Goal: Task Accomplishment & Management: Complete application form

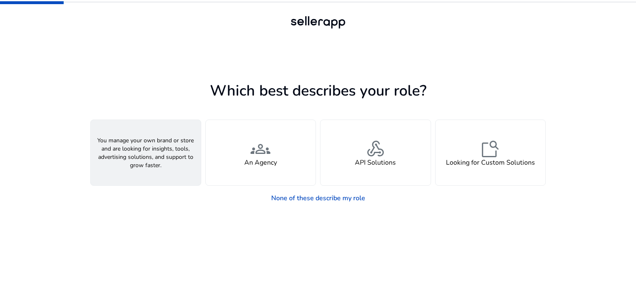
click at [154, 156] on span "person" at bounding box center [146, 149] width 20 height 20
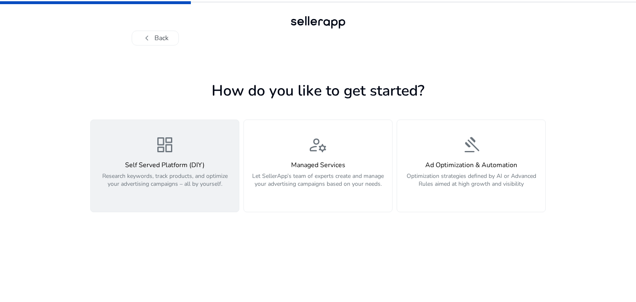
click at [164, 151] on span "dashboard" at bounding box center [165, 145] width 20 height 20
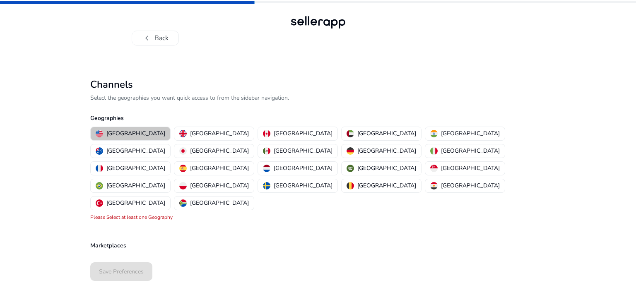
click at [135, 132] on p "United States" at bounding box center [135, 133] width 59 height 9
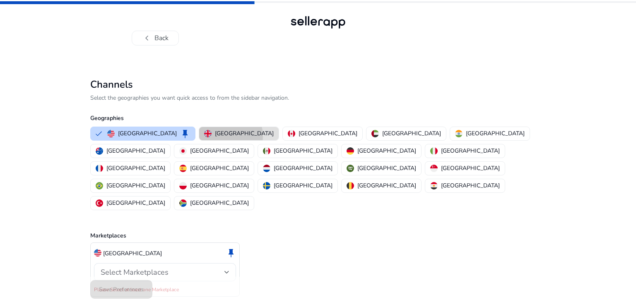
click at [215, 136] on p "United Kingdom" at bounding box center [244, 133] width 59 height 9
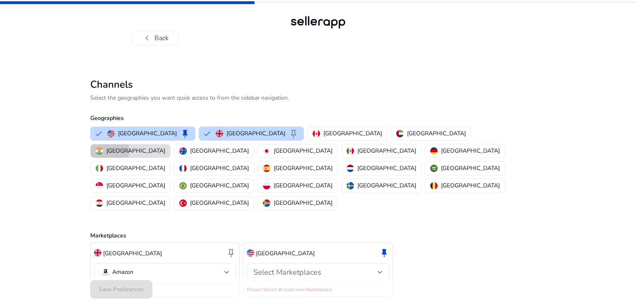
click at [165, 147] on p "India" at bounding box center [135, 151] width 59 height 9
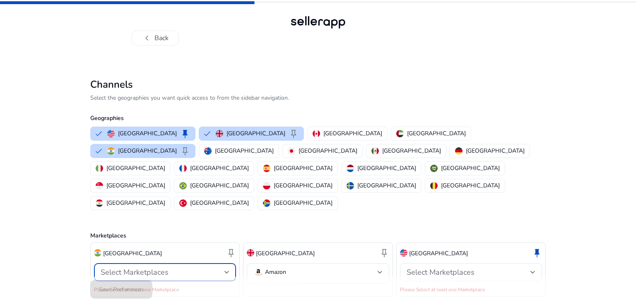
click at [227, 271] on div at bounding box center [226, 272] width 5 height 3
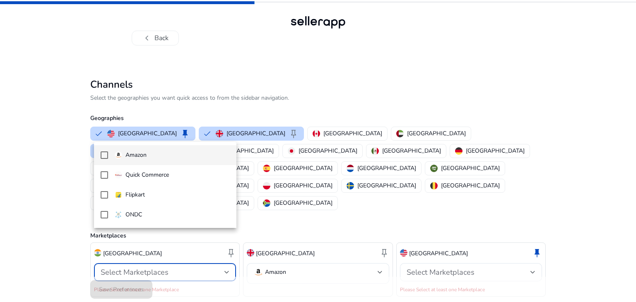
click at [106, 155] on mat-pseudo-checkbox at bounding box center [104, 154] width 7 height 7
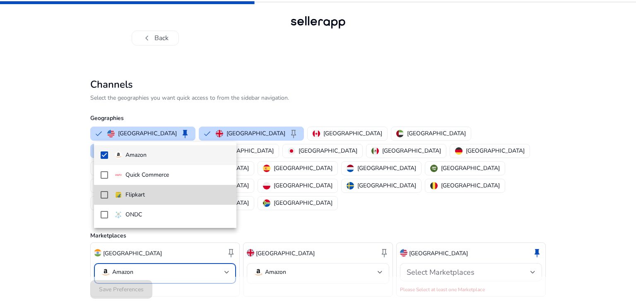
click at [101, 192] on mat-pseudo-checkbox at bounding box center [104, 194] width 7 height 7
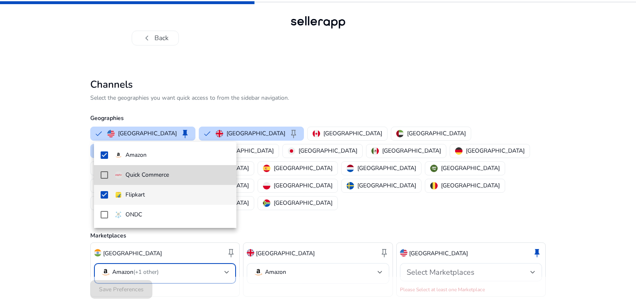
click at [103, 173] on mat-pseudo-checkbox at bounding box center [104, 174] width 7 height 7
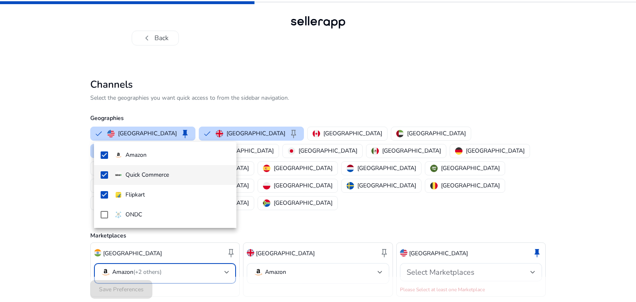
click at [178, 240] on div at bounding box center [318, 151] width 636 height 302
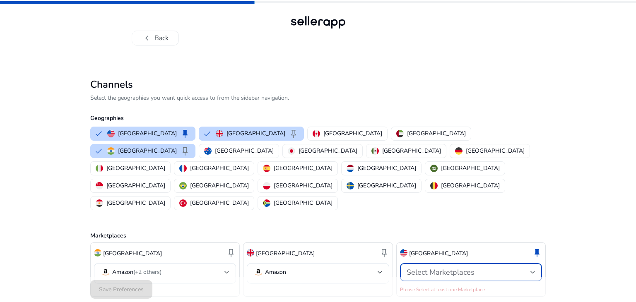
click at [464, 267] on span "Select Marketplaces" at bounding box center [440, 272] width 68 height 10
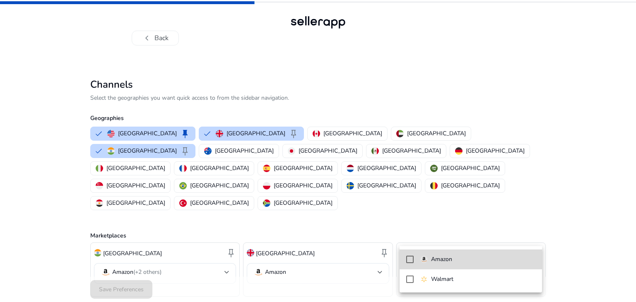
click at [436, 258] on p "Amazon" at bounding box center [441, 259] width 21 height 9
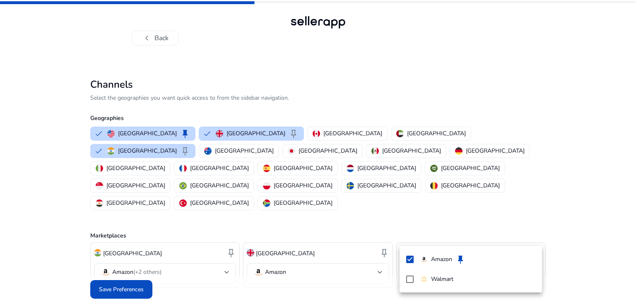
click at [336, 275] on div at bounding box center [318, 151] width 636 height 302
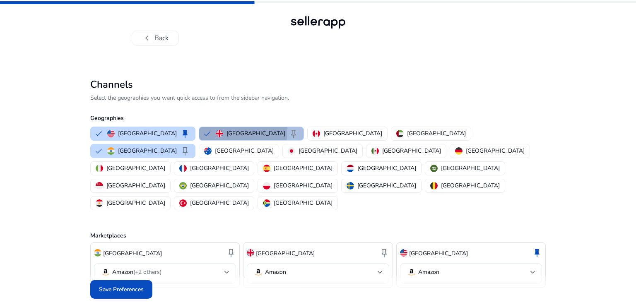
click at [216, 131] on img "button" at bounding box center [219, 133] width 7 height 7
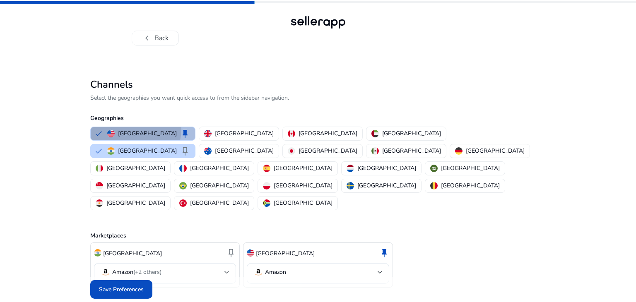
click at [135, 130] on p "United States" at bounding box center [147, 133] width 59 height 9
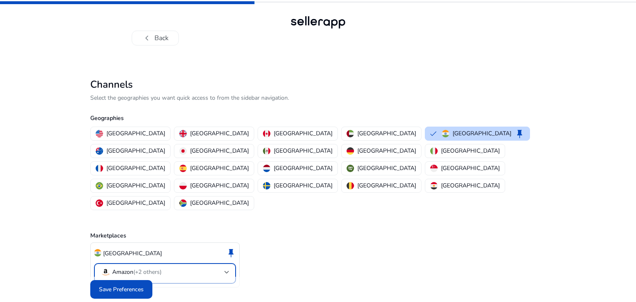
click at [185, 267] on mat-select-trigger "Amazon (+2 others)" at bounding box center [163, 272] width 124 height 10
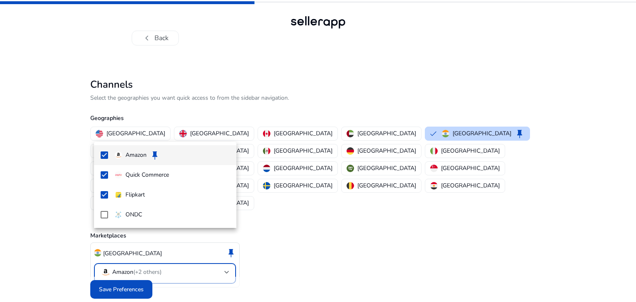
click at [124, 274] on div at bounding box center [318, 151] width 636 height 302
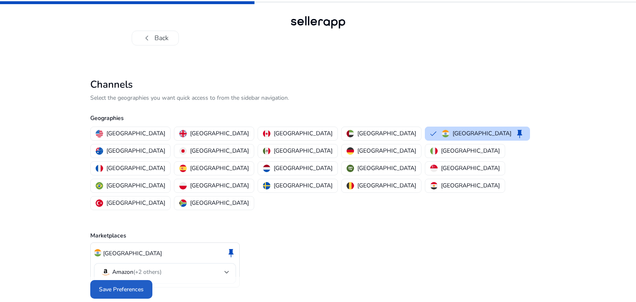
click at [124, 285] on span "Save Preferences" at bounding box center [121, 289] width 45 height 9
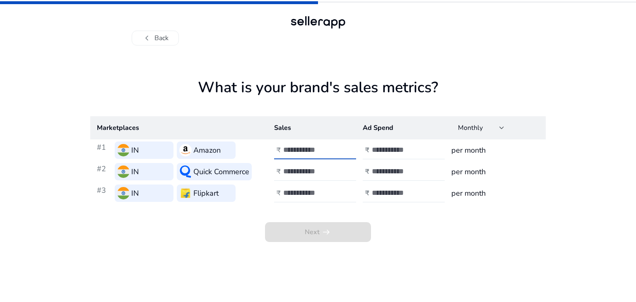
click at [310, 149] on input "number" at bounding box center [311, 149] width 56 height 9
click at [301, 149] on input "number" at bounding box center [311, 149] width 56 height 9
type input "*****"
click at [384, 149] on input "number" at bounding box center [400, 149] width 56 height 9
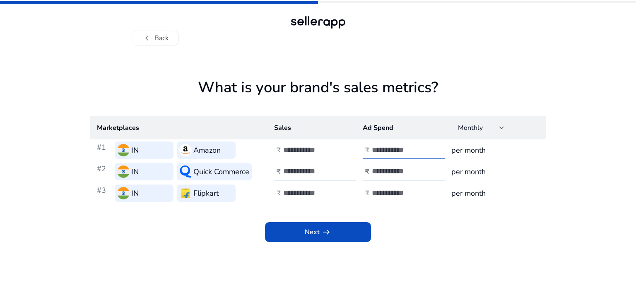
type input "****"
click at [476, 149] on h3 "per month" at bounding box center [495, 150] width 88 height 12
click at [305, 171] on input "number" at bounding box center [311, 171] width 56 height 9
drag, startPoint x: 305, startPoint y: 171, endPoint x: 294, endPoint y: 173, distance: 10.9
click at [294, 173] on input "number" at bounding box center [311, 171] width 56 height 9
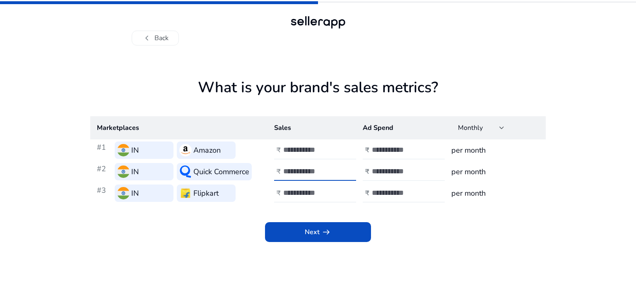
type input "****"
click at [390, 166] on div at bounding box center [409, 172] width 75 height 18
type input "***"
click at [301, 192] on input "number" at bounding box center [311, 192] width 56 height 9
type input "*"
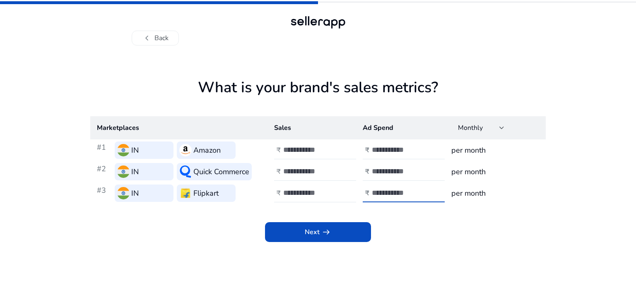
click at [380, 192] on input "number" at bounding box center [400, 192] width 56 height 9
type input "*"
click at [320, 230] on app-icon "arrow_right_alt" at bounding box center [326, 232] width 12 height 10
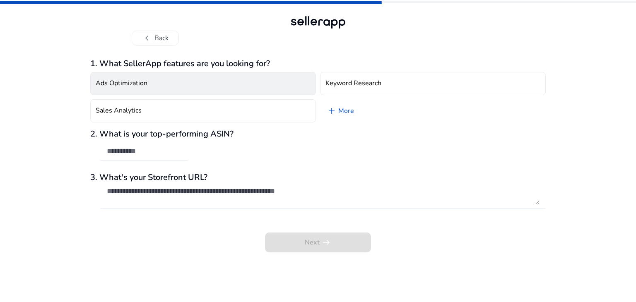
click at [183, 88] on button "Ads Optimization" at bounding box center [203, 83] width 226 height 23
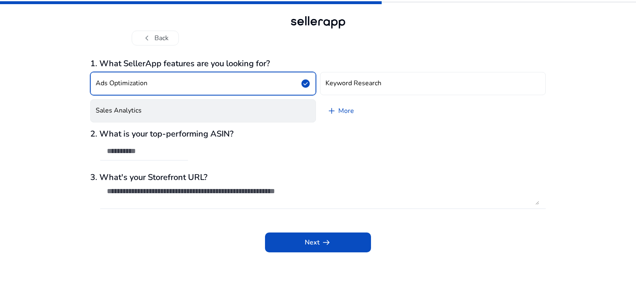
click at [198, 111] on button "Sales Analytics" at bounding box center [203, 110] width 226 height 23
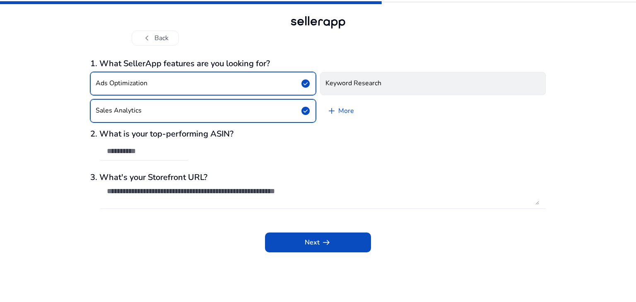
click at [349, 82] on h4 "Keyword Research" at bounding box center [353, 83] width 56 height 8
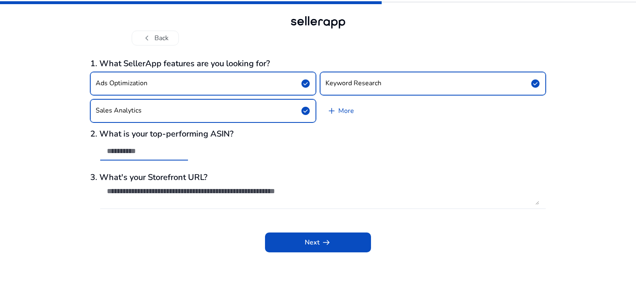
click at [157, 153] on input "text" at bounding box center [144, 151] width 75 height 9
click at [138, 157] on div at bounding box center [144, 151] width 75 height 18
click at [136, 154] on input "text" at bounding box center [144, 151] width 75 height 9
click at [331, 108] on span "add" at bounding box center [332, 111] width 10 height 10
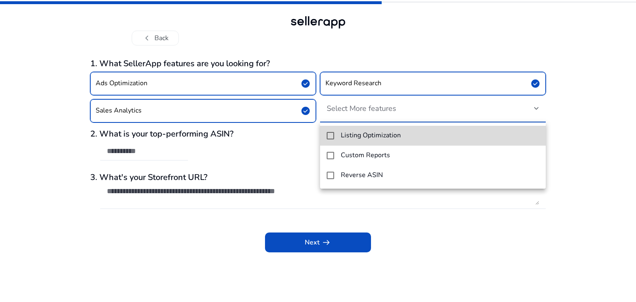
click at [329, 136] on mat-pseudo-checkbox at bounding box center [330, 135] width 7 height 7
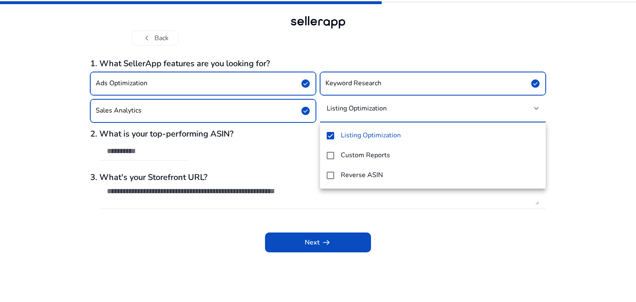
click at [303, 244] on div at bounding box center [318, 151] width 636 height 302
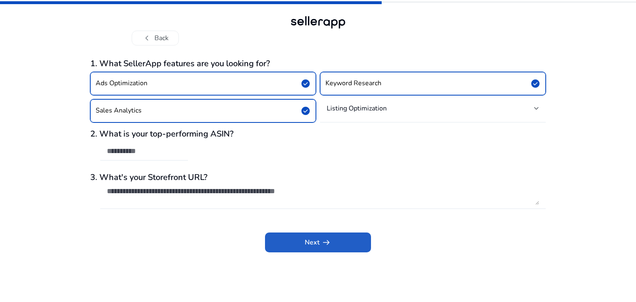
click at [303, 244] on span at bounding box center [318, 243] width 106 height 20
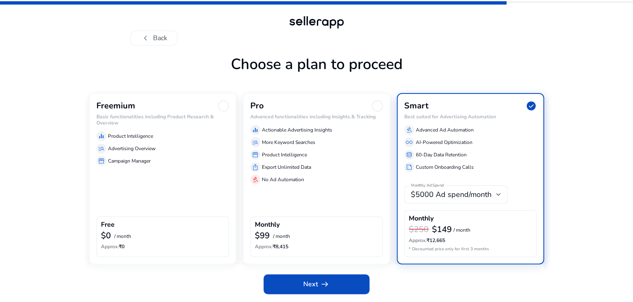
scroll to position [25, 0]
click at [222, 108] on div at bounding box center [223, 106] width 11 height 11
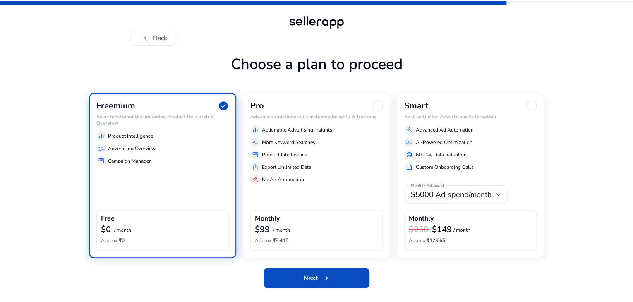
scroll to position [18, 0]
click at [315, 281] on span "Next arrow_right_alt" at bounding box center [316, 278] width 26 height 10
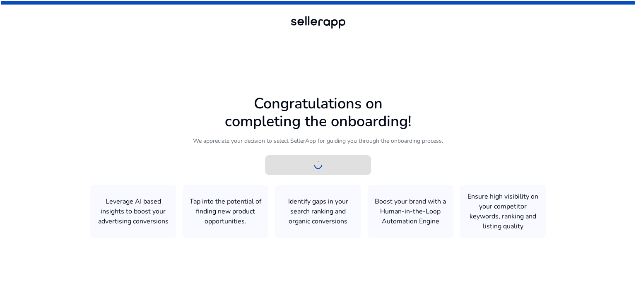
scroll to position [0, 0]
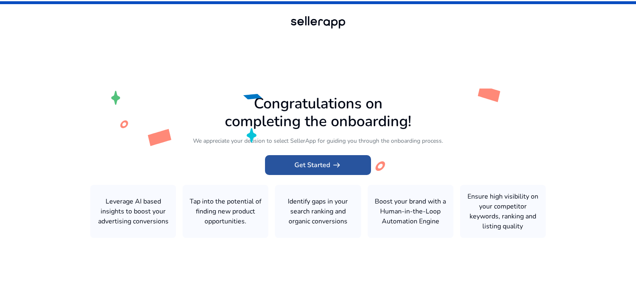
click at [322, 163] on span "Get Started arrow_right_alt" at bounding box center [317, 165] width 47 height 10
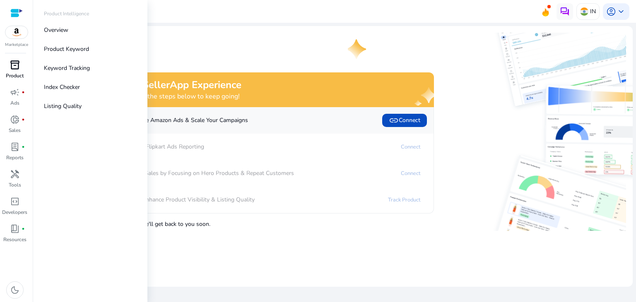
click at [22, 62] on div "inventory_2" at bounding box center [14, 64] width 23 height 13
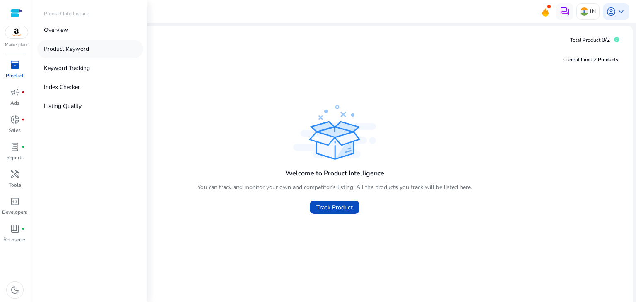
click at [72, 52] on p "Product Keyword" at bounding box center [66, 49] width 45 height 9
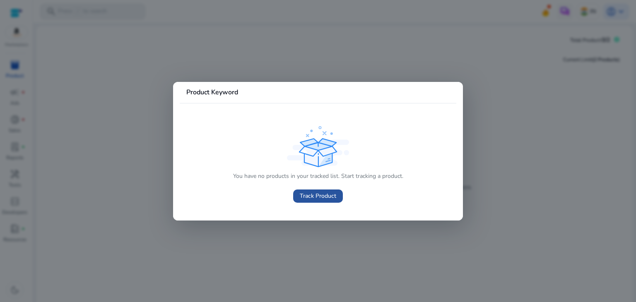
click at [320, 198] on span "Track Product" at bounding box center [318, 196] width 36 height 9
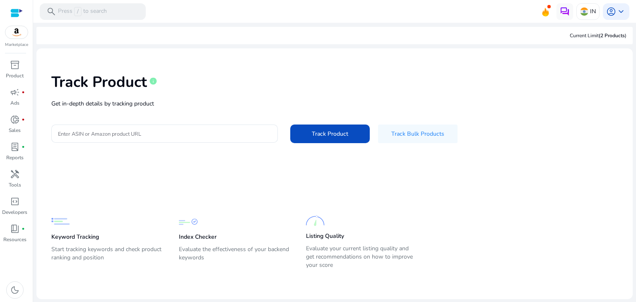
click at [75, 234] on p "Keyword Tracking" at bounding box center [75, 237] width 48 height 8
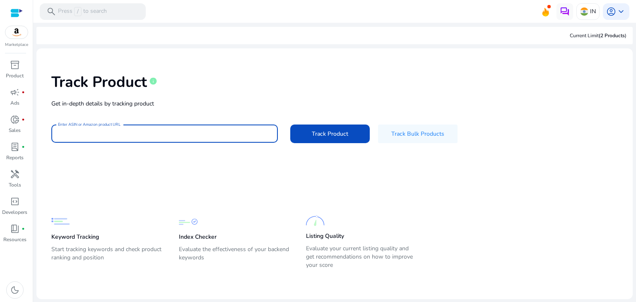
click at [147, 134] on input "Enter ASIN or Amazon product URL" at bounding box center [164, 133] width 213 height 9
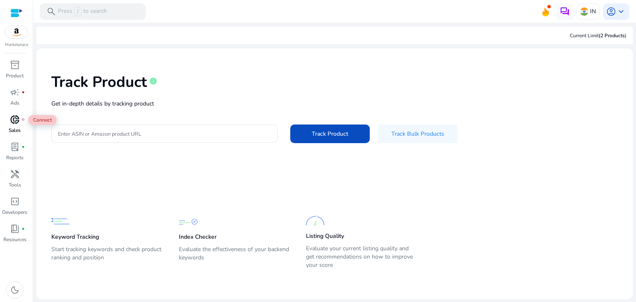
click at [13, 123] on span "donut_small" at bounding box center [15, 120] width 10 height 10
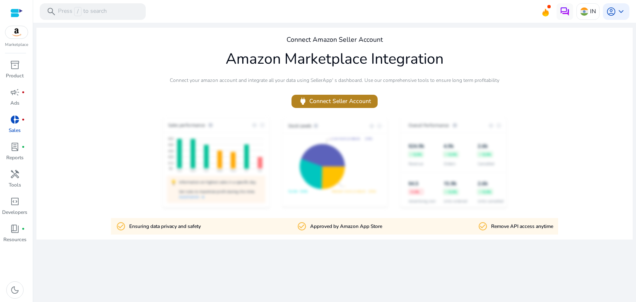
click at [316, 98] on span "power Connect Seller Account" at bounding box center [334, 101] width 73 height 10
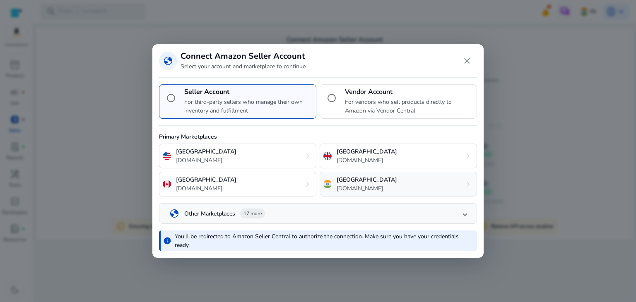
click at [374, 183] on div "India amazon.in chevron_right" at bounding box center [398, 184] width 157 height 25
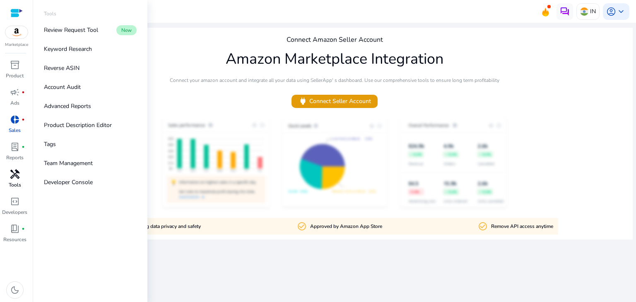
click at [17, 178] on span "handyman" at bounding box center [15, 174] width 10 height 10
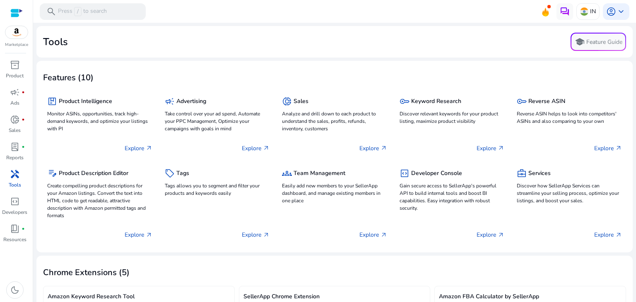
click at [104, 42] on div "Tools school Feature Guide" at bounding box center [334, 42] width 583 height 18
click at [146, 43] on div "Tools school Feature Guide" at bounding box center [334, 42] width 583 height 18
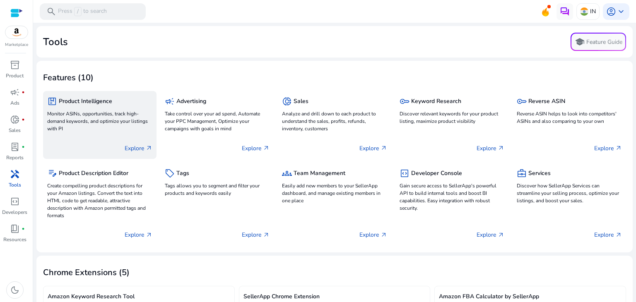
click at [103, 106] on div "package Product Intelligence" at bounding box center [99, 101] width 105 height 12
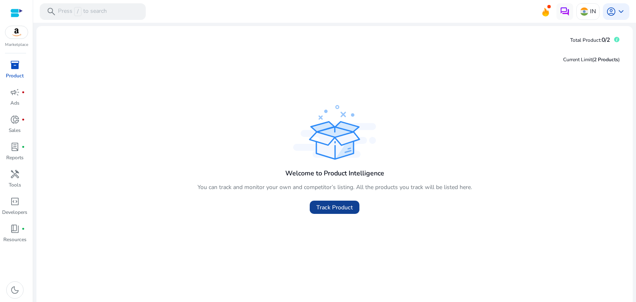
click at [333, 212] on span at bounding box center [335, 207] width 50 height 20
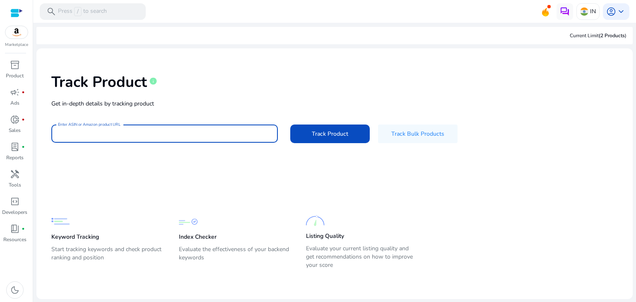
click at [183, 130] on input "Enter ASIN or Amazon product URL" at bounding box center [164, 133] width 213 height 9
click at [163, 132] on input "Enter ASIN or Amazon product URL" at bounding box center [164, 133] width 213 height 9
click at [95, 132] on input "Enter ASIN or Amazon product URL" at bounding box center [164, 133] width 213 height 9
type input "*******"
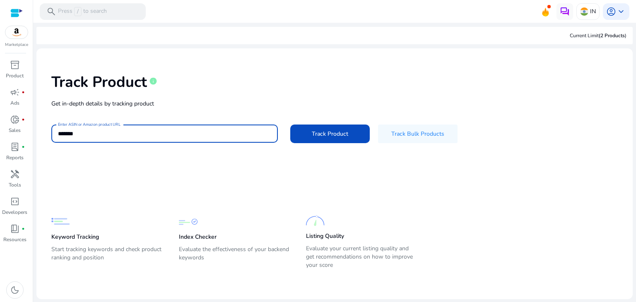
click at [290, 125] on button "Track Product" at bounding box center [329, 134] width 79 height 19
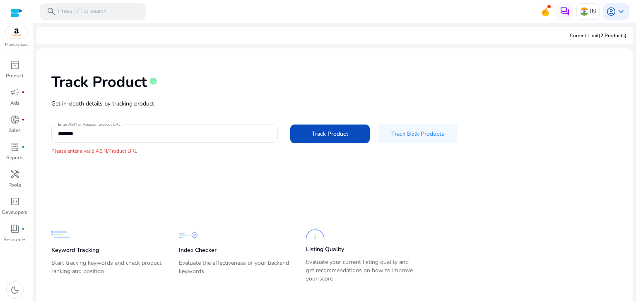
click at [16, 10] on div at bounding box center [16, 13] width 12 height 10
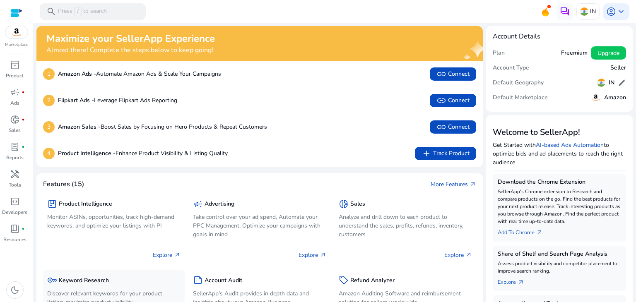
click at [93, 283] on h5 "Keyword Research" at bounding box center [84, 280] width 50 height 7
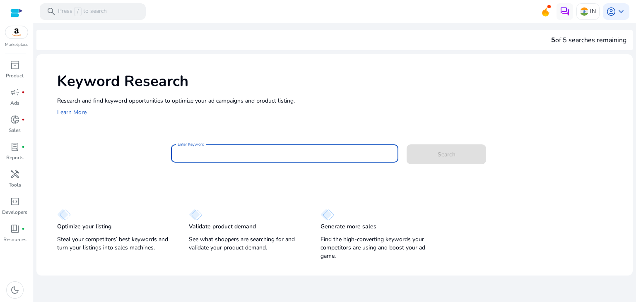
click at [206, 152] on input "Enter Keyword" at bounding box center [285, 153] width 214 height 9
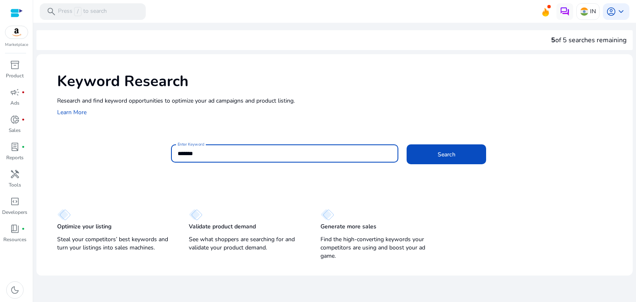
click at [406, 144] on button "Search" at bounding box center [445, 154] width 79 height 20
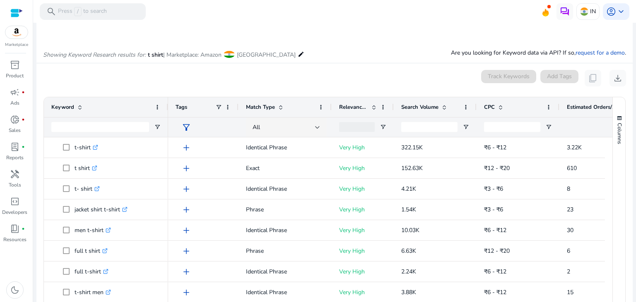
scroll to position [63, 0]
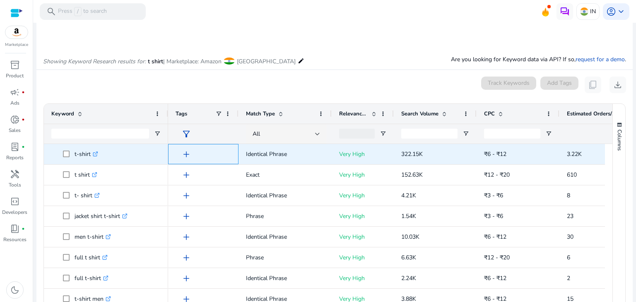
click at [237, 155] on div "add" at bounding box center [203, 154] width 70 height 20
click at [349, 154] on p "Very High" at bounding box center [362, 154] width 47 height 17
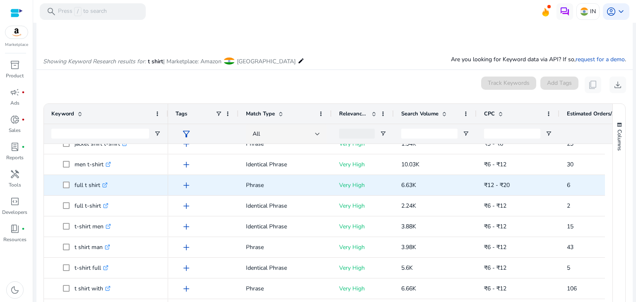
scroll to position [78, 0]
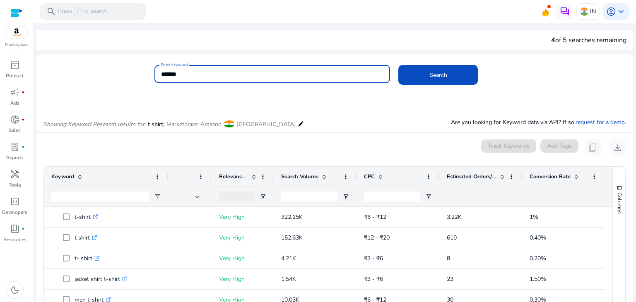
click at [242, 74] on input "*******" at bounding box center [272, 74] width 223 height 9
type input "*"
type input "*******"
click at [398, 65] on button "Search" at bounding box center [437, 75] width 79 height 20
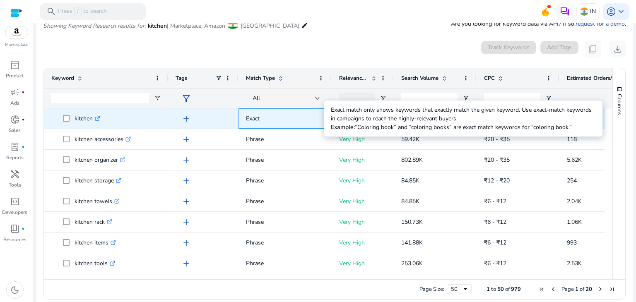
click at [313, 116] on p "Exact" at bounding box center [285, 118] width 78 height 17
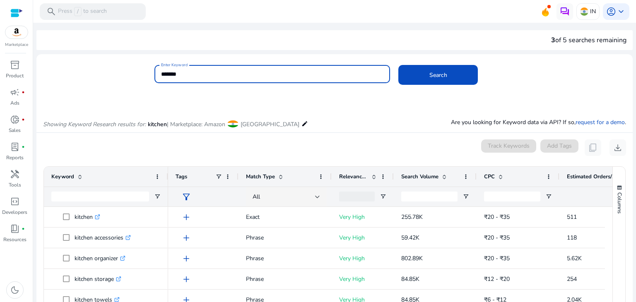
scroll to position [9, 0]
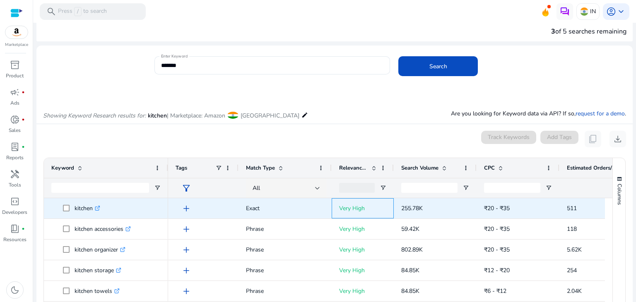
click at [353, 211] on p "Very High" at bounding box center [362, 208] width 47 height 17
click at [405, 208] on span "255.78K" at bounding box center [412, 208] width 22 height 8
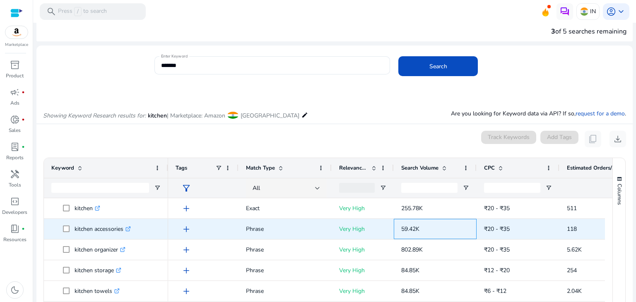
click at [410, 227] on span "59.42K" at bounding box center [410, 229] width 18 height 8
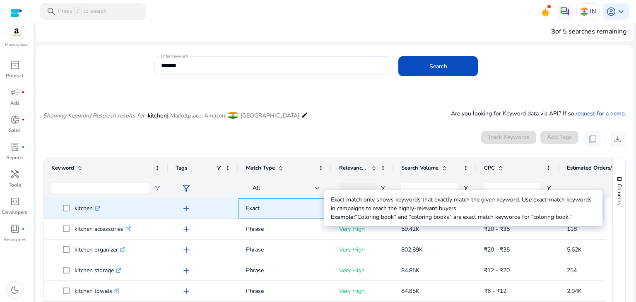
click at [274, 214] on p "Exact" at bounding box center [285, 208] width 78 height 17
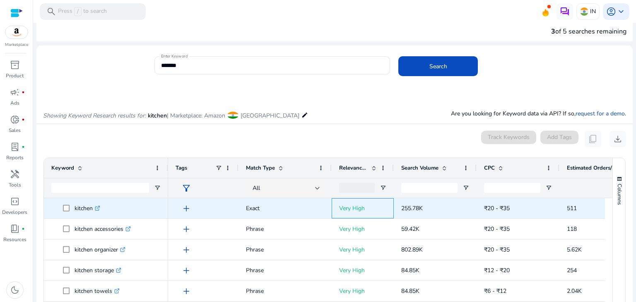
click at [386, 208] on p "Very High" at bounding box center [362, 208] width 47 height 17
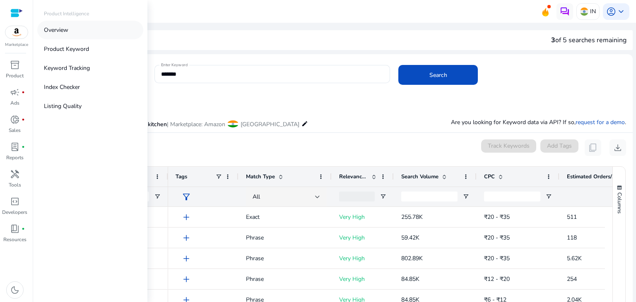
click at [70, 31] on link "Overview" at bounding box center [90, 30] width 106 height 19
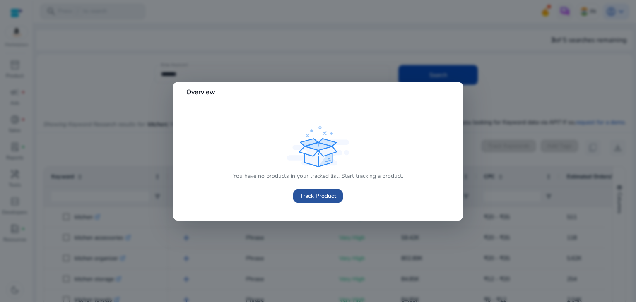
click at [310, 194] on span "Track Product" at bounding box center [318, 196] width 36 height 9
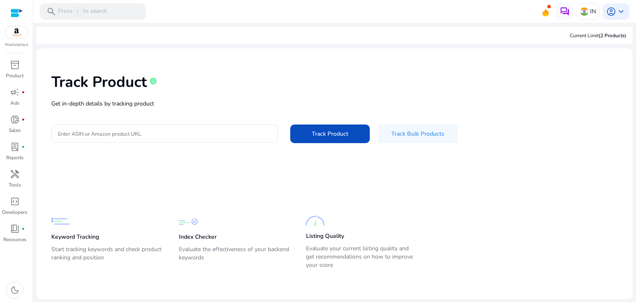
click at [63, 233] on p "Keyword Tracking" at bounding box center [75, 237] width 48 height 8
click at [91, 236] on p "Keyword Tracking" at bounding box center [75, 237] width 48 height 8
click at [68, 228] on img at bounding box center [60, 221] width 19 height 19
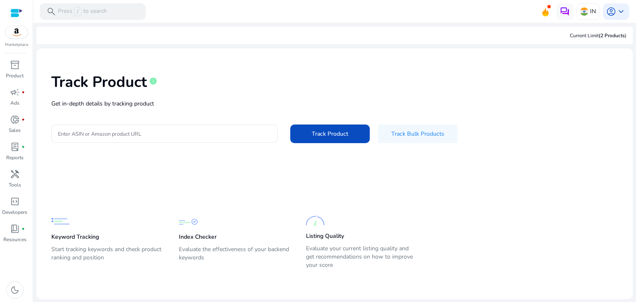
click at [193, 236] on p "Index Checker" at bounding box center [198, 237] width 38 height 8
click at [313, 224] on img at bounding box center [315, 221] width 19 height 19
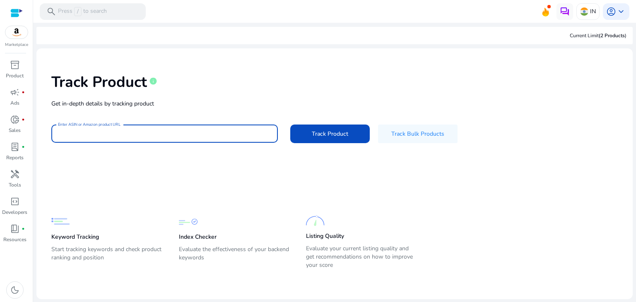
click at [181, 133] on input "Enter ASIN or Amazon product URL" at bounding box center [164, 133] width 213 height 9
click at [187, 136] on input "Enter ASIN or Amazon product URL" at bounding box center [164, 133] width 213 height 9
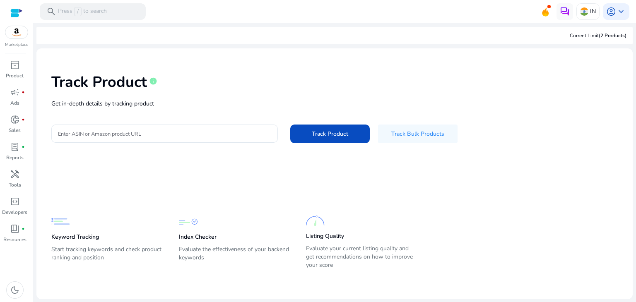
click at [103, 84] on h1 "Track Product" at bounding box center [99, 82] width 96 height 18
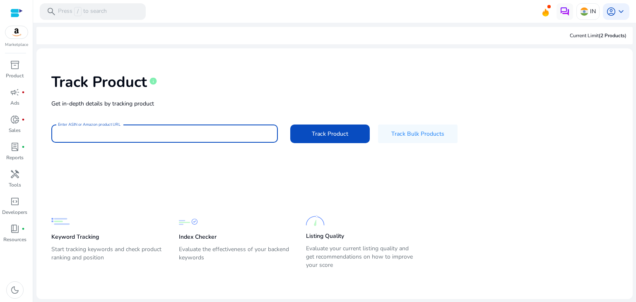
click at [162, 132] on input "Enter ASIN or Amazon product URL" at bounding box center [164, 133] width 213 height 9
click at [131, 133] on input "Enter ASIN or Amazon product URL" at bounding box center [164, 133] width 213 height 9
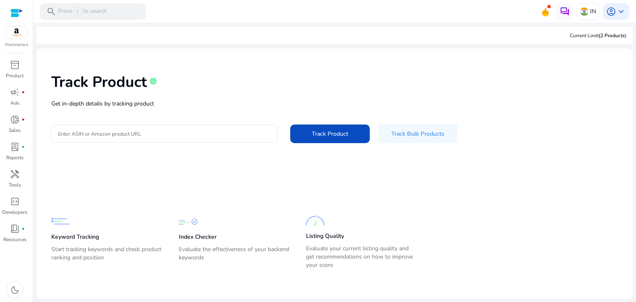
click at [104, 33] on div "Current Limit (2 Products )" at bounding box center [334, 35] width 596 height 17
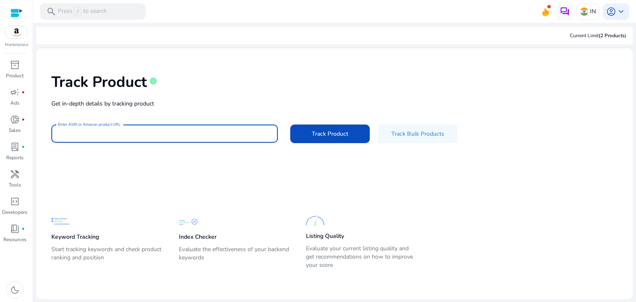
click at [184, 131] on input "Enter ASIN or Amazon product URL" at bounding box center [164, 133] width 213 height 9
click at [182, 137] on input "Enter ASIN or Amazon product URL" at bounding box center [164, 133] width 213 height 9
click at [157, 131] on input "Enter ASIN or Amazon product URL" at bounding box center [164, 133] width 213 height 9
type input "*******"
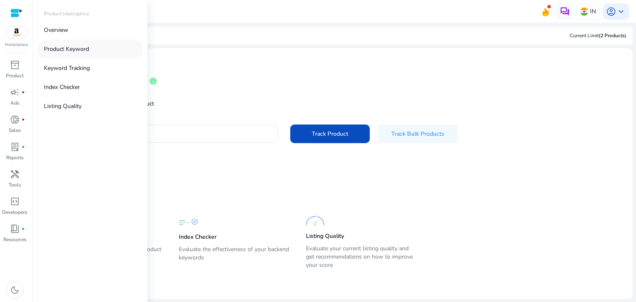
click at [67, 53] on link "Product Keyword" at bounding box center [90, 49] width 106 height 19
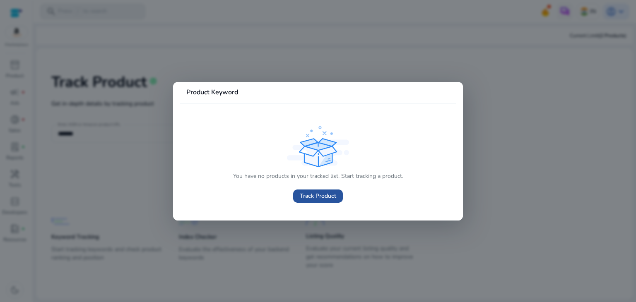
click at [306, 197] on span "Track Product" at bounding box center [318, 196] width 36 height 9
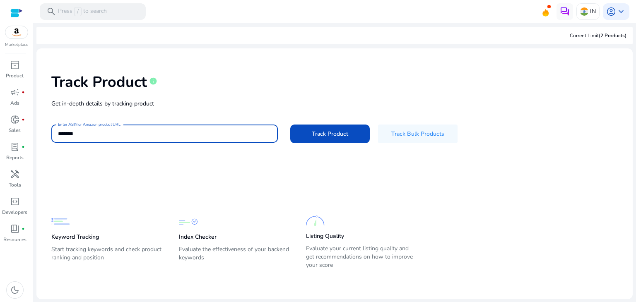
click at [122, 134] on input "*******" at bounding box center [164, 133] width 213 height 9
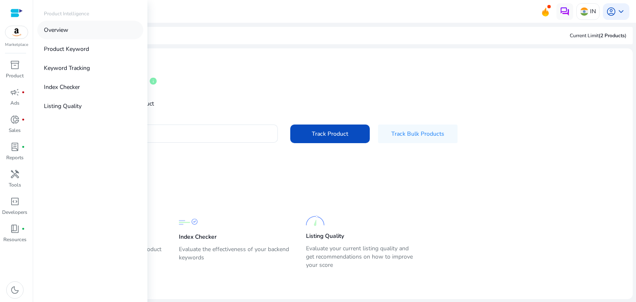
click at [77, 35] on link "Overview" at bounding box center [90, 30] width 106 height 19
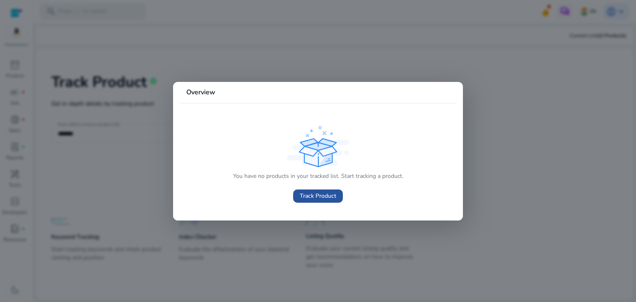
click at [322, 194] on span "Track Product" at bounding box center [318, 196] width 36 height 9
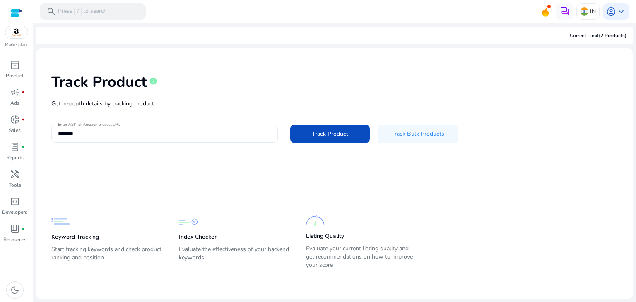
click at [159, 140] on div "*******" at bounding box center [164, 134] width 213 height 18
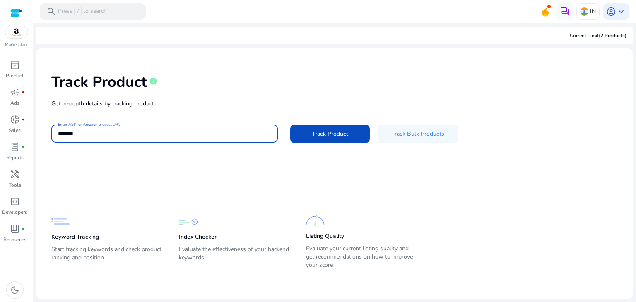
click at [96, 131] on input "*******" at bounding box center [164, 133] width 213 height 9
click at [148, 133] on input "*******" at bounding box center [164, 133] width 213 height 9
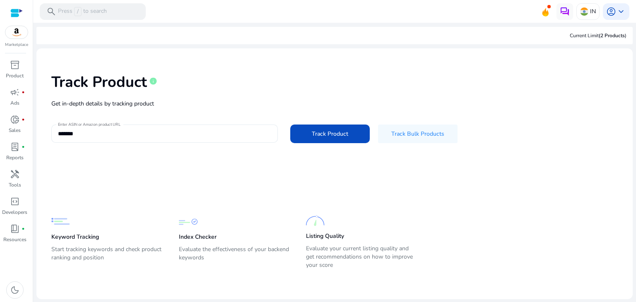
click at [186, 139] on div "*******" at bounding box center [164, 134] width 213 height 18
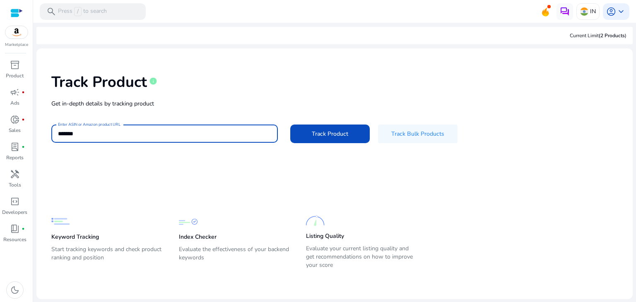
click at [167, 138] on input "*******" at bounding box center [164, 133] width 213 height 9
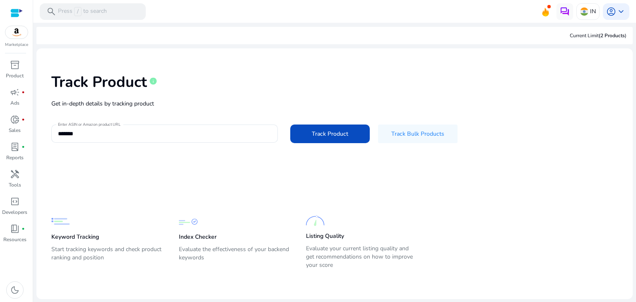
click at [437, 93] on div "Track Product info" at bounding box center [334, 80] width 566 height 34
click at [426, 90] on div "Track Product info" at bounding box center [334, 80] width 566 height 34
click at [594, 42] on div "Current Limit (2 Products )" at bounding box center [334, 35] width 596 height 17
click at [619, 47] on div "Current Limit (2 Products ) Track Product info Get in-depth details by tracking…" at bounding box center [334, 163] width 596 height 272
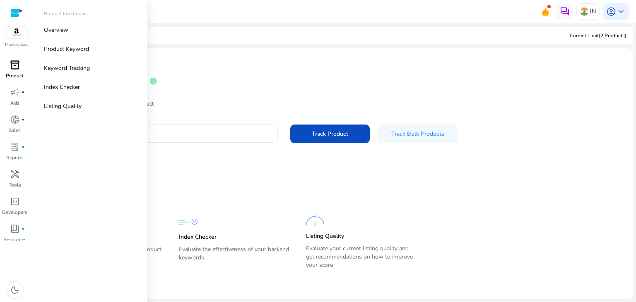
click at [24, 66] on div "inventory_2" at bounding box center [14, 64] width 23 height 13
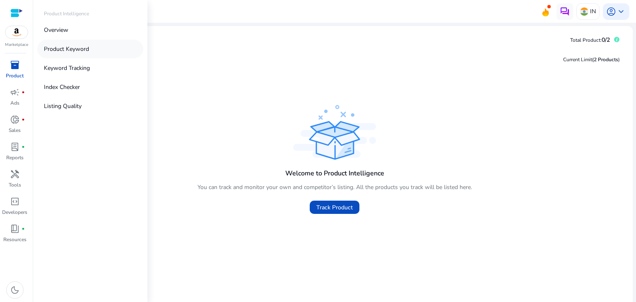
click at [71, 47] on p "Product Keyword" at bounding box center [66, 49] width 45 height 9
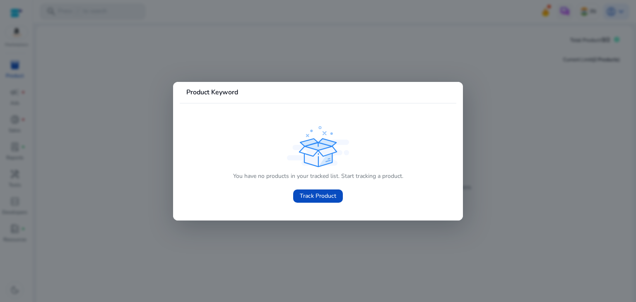
click at [71, 47] on div at bounding box center [318, 151] width 636 height 302
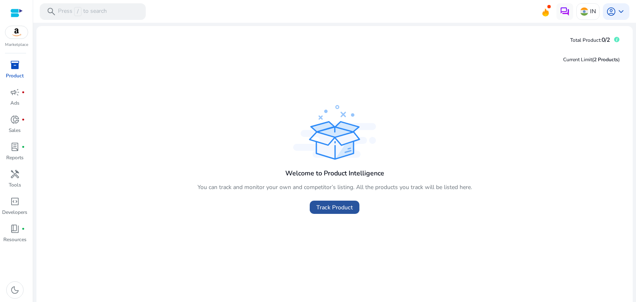
click at [330, 211] on span "Track Product" at bounding box center [334, 207] width 36 height 9
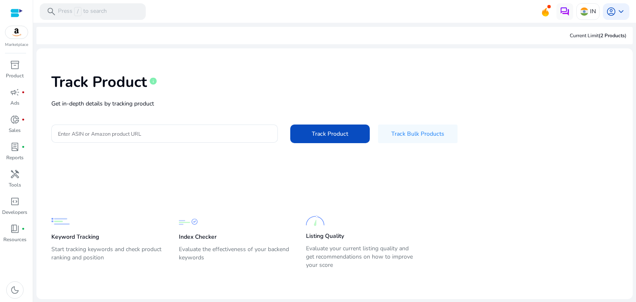
click at [209, 87] on div "Track Product info" at bounding box center [334, 80] width 566 height 34
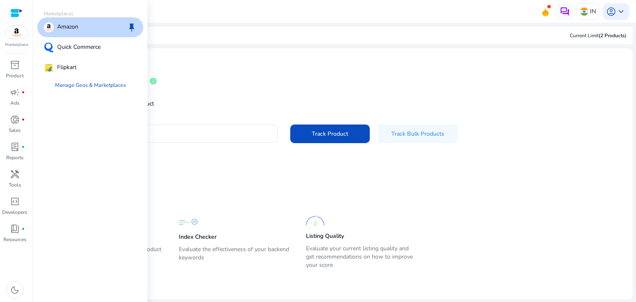
click at [15, 35] on img at bounding box center [16, 32] width 22 height 12
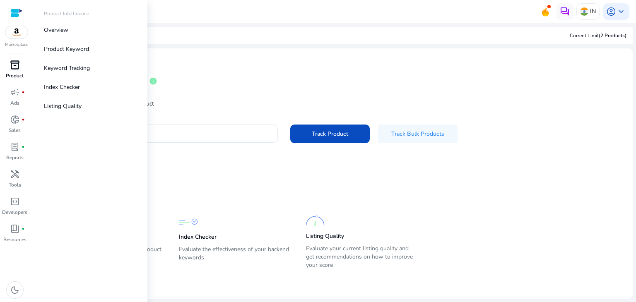
click at [14, 60] on span "inventory_2" at bounding box center [15, 65] width 10 height 10
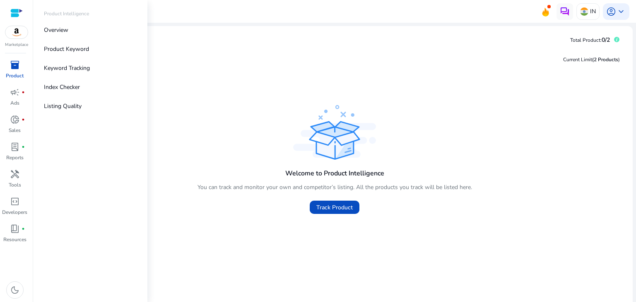
click at [13, 14] on div at bounding box center [16, 13] width 12 height 10
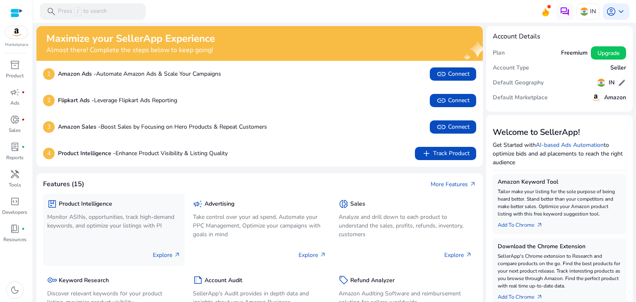
click at [70, 206] on h5 "Product Intelligence" at bounding box center [85, 204] width 53 height 7
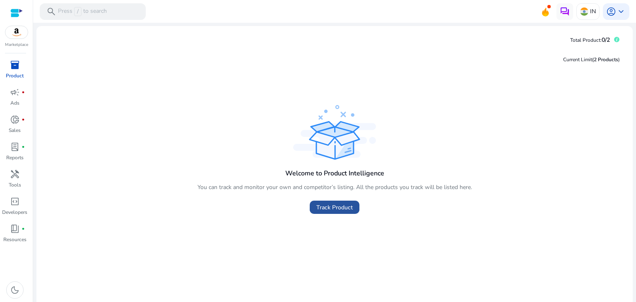
click at [311, 208] on span at bounding box center [335, 207] width 50 height 20
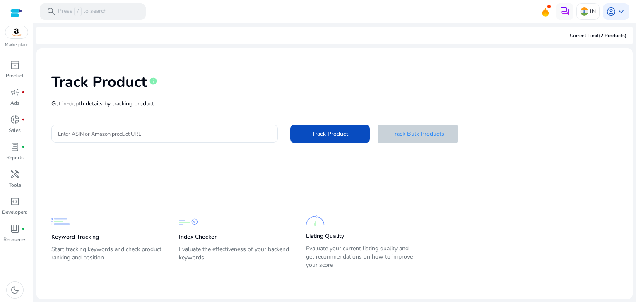
click at [408, 138] on span "Track Bulk Products" at bounding box center [417, 134] width 53 height 9
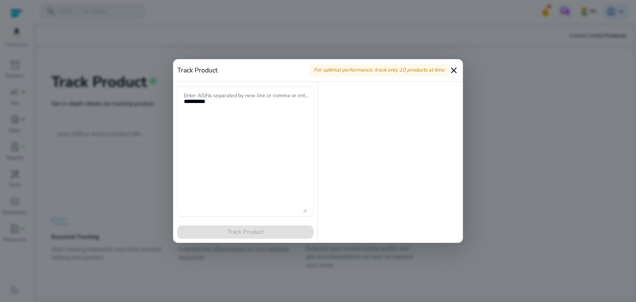
click at [452, 72] on mat-icon "close" at bounding box center [454, 70] width 10 height 10
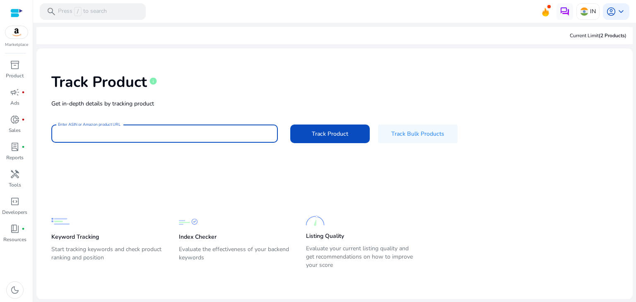
click at [84, 131] on input "Enter ASIN or Amazon product URL" at bounding box center [164, 133] width 213 height 9
